Goal: Task Accomplishment & Management: Manage account settings

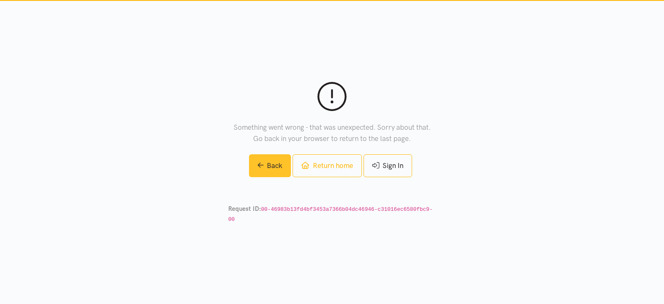
click at [272, 167] on link "Back" at bounding box center [270, 165] width 42 height 23
click at [266, 174] on link "Back" at bounding box center [270, 165] width 42 height 23
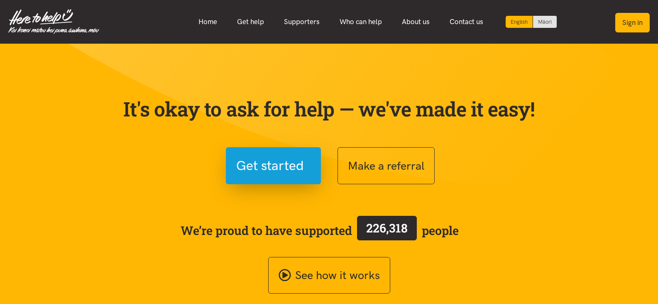
click at [629, 21] on button "Sign in" at bounding box center [632, 23] width 34 height 20
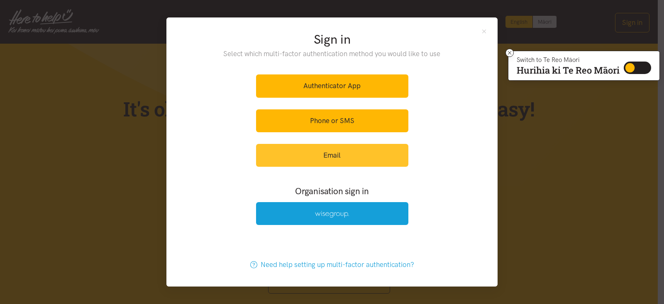
click at [364, 151] on link "Email" at bounding box center [332, 155] width 152 height 23
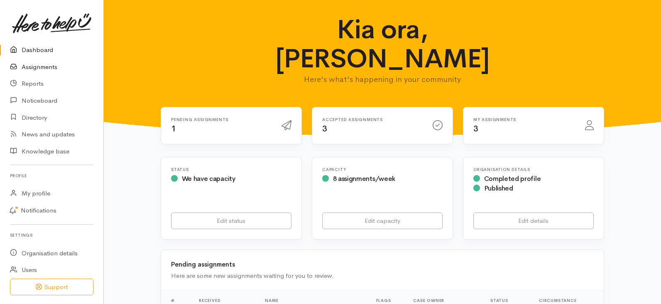
click at [56, 64] on link "Assignments" at bounding box center [51, 67] width 103 height 17
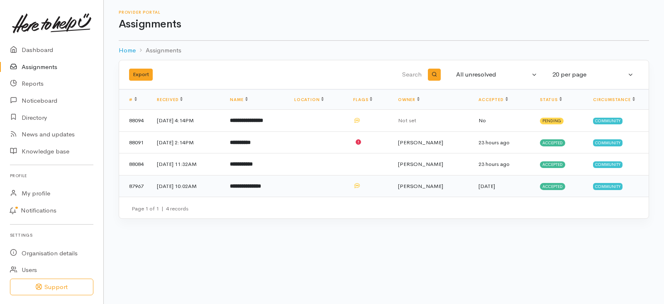
click at [347, 183] on td at bounding box center [317, 186] width 59 height 22
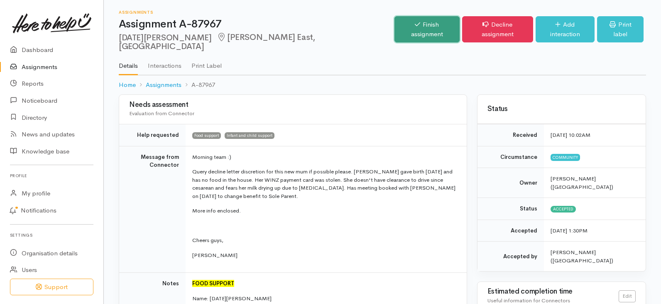
click at [435, 27] on link "Finish assignment" at bounding box center [426, 29] width 65 height 26
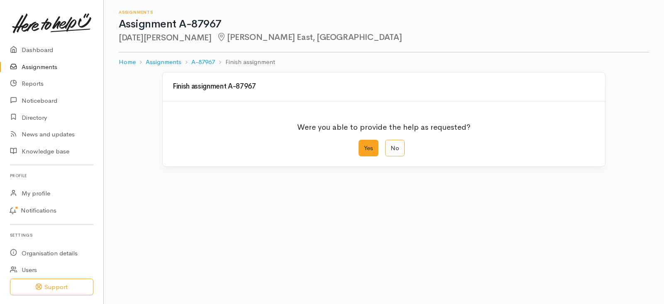
click at [368, 148] on label "Yes" at bounding box center [369, 148] width 20 height 17
click at [364, 145] on input "Yes" at bounding box center [361, 142] width 5 height 5
radio input "true"
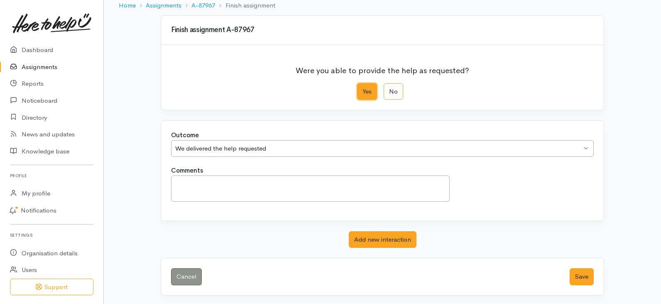
scroll to position [58, 0]
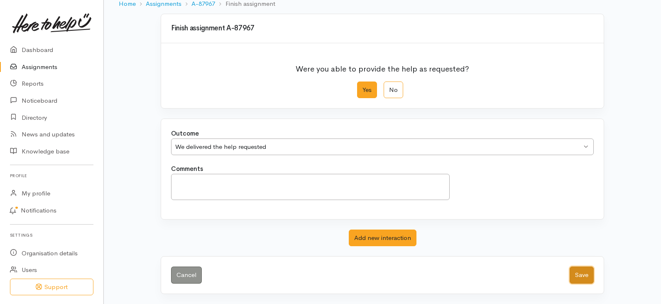
click at [581, 281] on button "Save" at bounding box center [582, 274] width 24 height 17
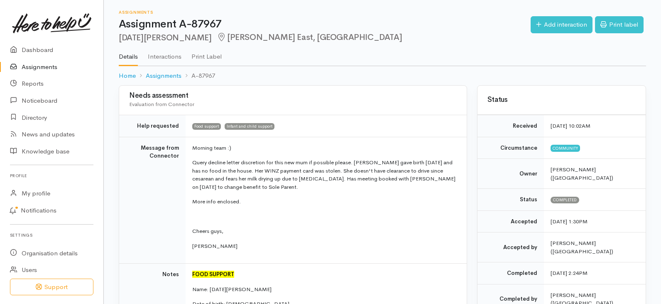
click at [37, 66] on link "Assignments" at bounding box center [51, 67] width 103 height 17
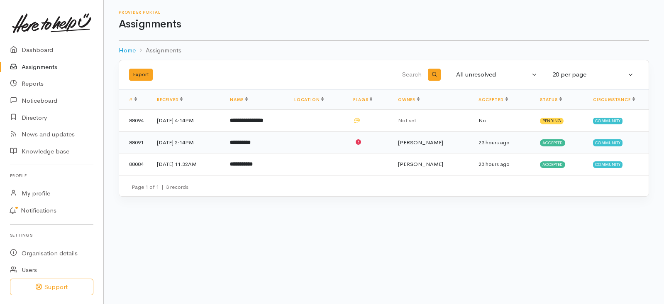
click at [251, 140] on b "**********" at bounding box center [240, 142] width 21 height 5
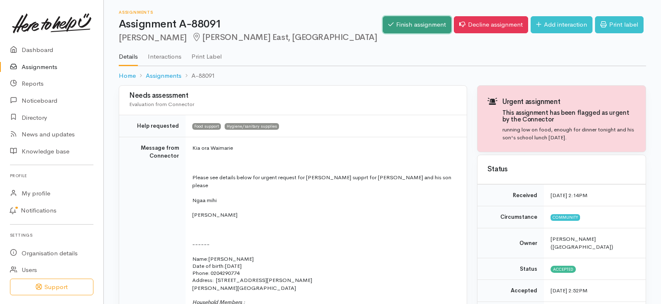
click at [399, 24] on link "Finish assignment" at bounding box center [417, 24] width 69 height 17
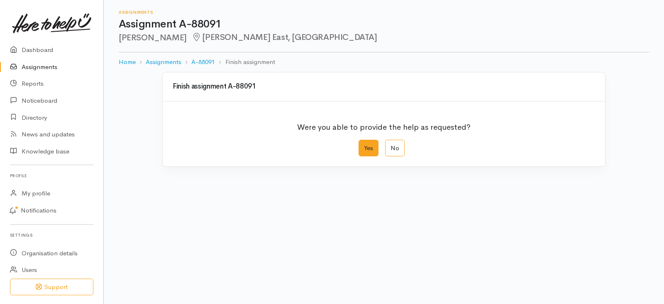
click at [370, 152] on label "Yes" at bounding box center [369, 148] width 20 height 17
click at [364, 145] on input "Yes" at bounding box center [361, 142] width 5 height 5
radio input "true"
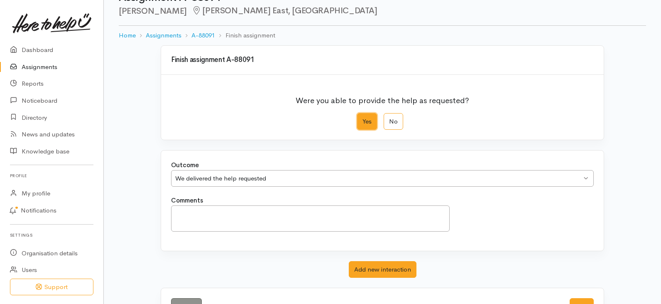
scroll to position [58, 0]
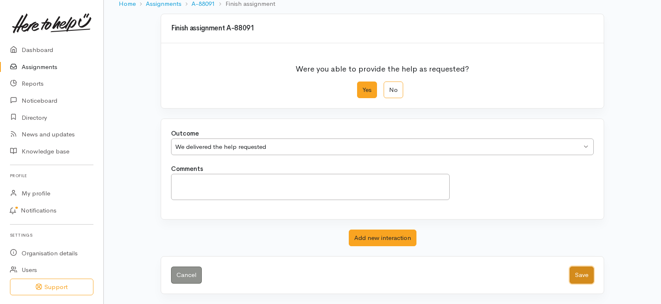
click at [577, 272] on button "Save" at bounding box center [582, 274] width 24 height 17
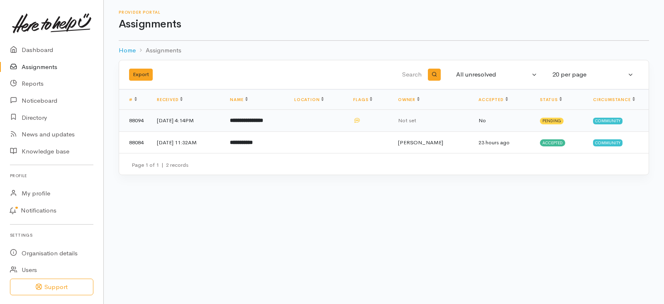
click at [263, 122] on b "**********" at bounding box center [246, 119] width 33 height 5
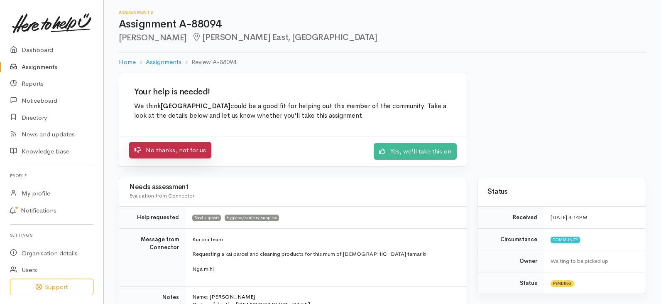
click at [184, 151] on link "No thanks, not for us" at bounding box center [170, 150] width 82 height 17
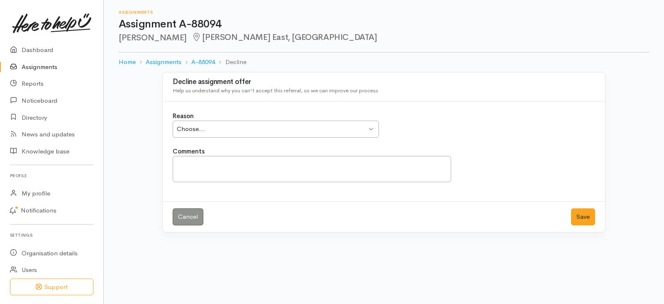
click at [292, 133] on div "Choose..." at bounding box center [272, 129] width 190 height 10
click at [235, 171] on textarea "Comments" at bounding box center [312, 169] width 279 height 26
type textarea "W"
type textarea "w"
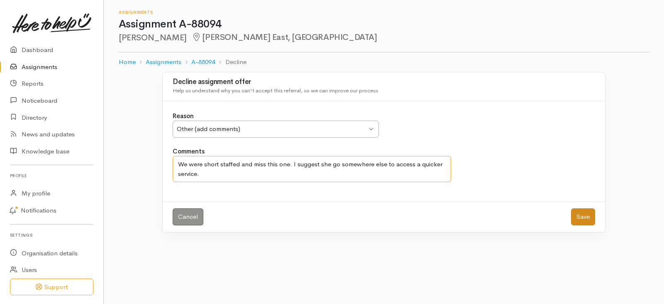
type textarea "We were short staffed and miss this one. I suggest she go somewhere else to acc…"
click at [580, 217] on button "Save" at bounding box center [583, 216] width 24 height 17
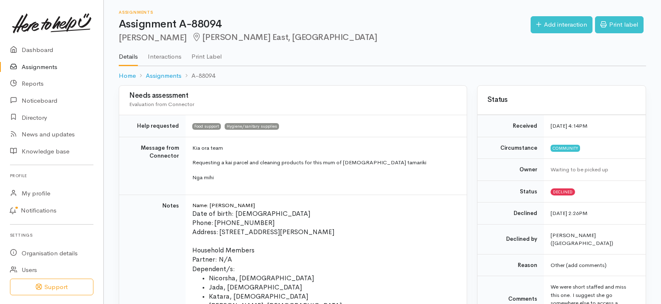
click at [48, 64] on link "Assignments" at bounding box center [51, 67] width 103 height 17
